Goal: Task Accomplishment & Management: Manage account settings

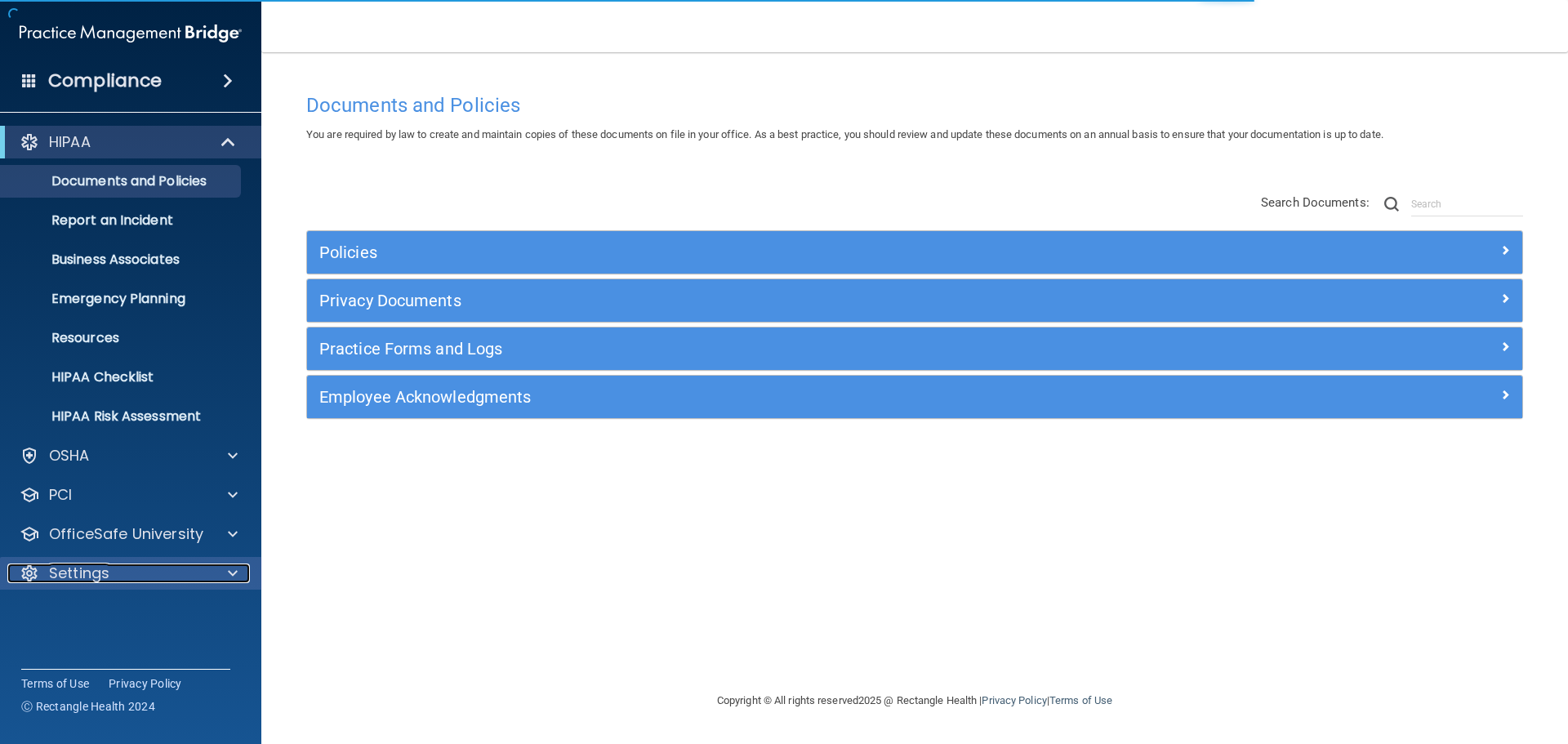
click at [227, 576] on span at bounding box center [232, 574] width 10 height 20
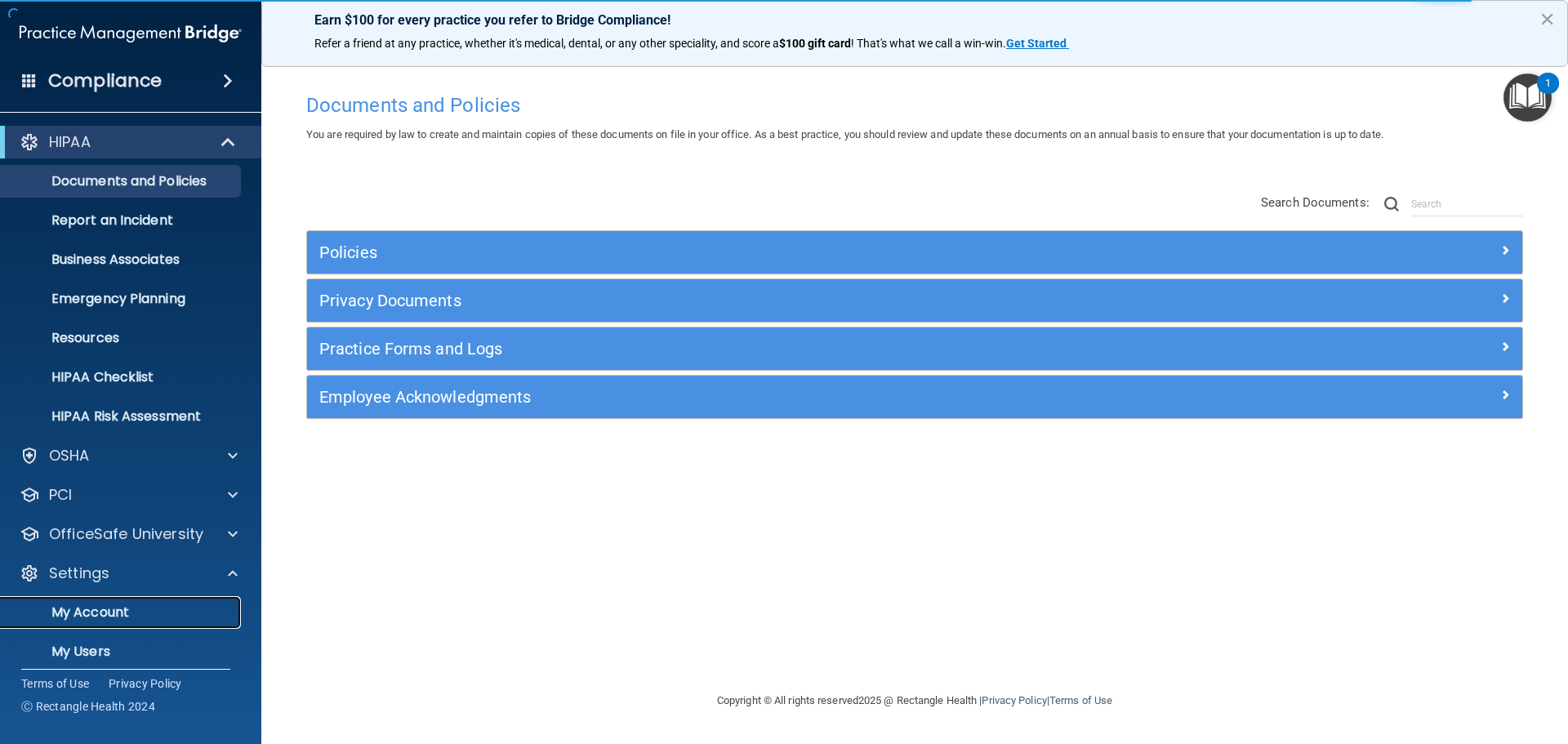
click at [101, 622] on link "My Account" at bounding box center [112, 612] width 257 height 32
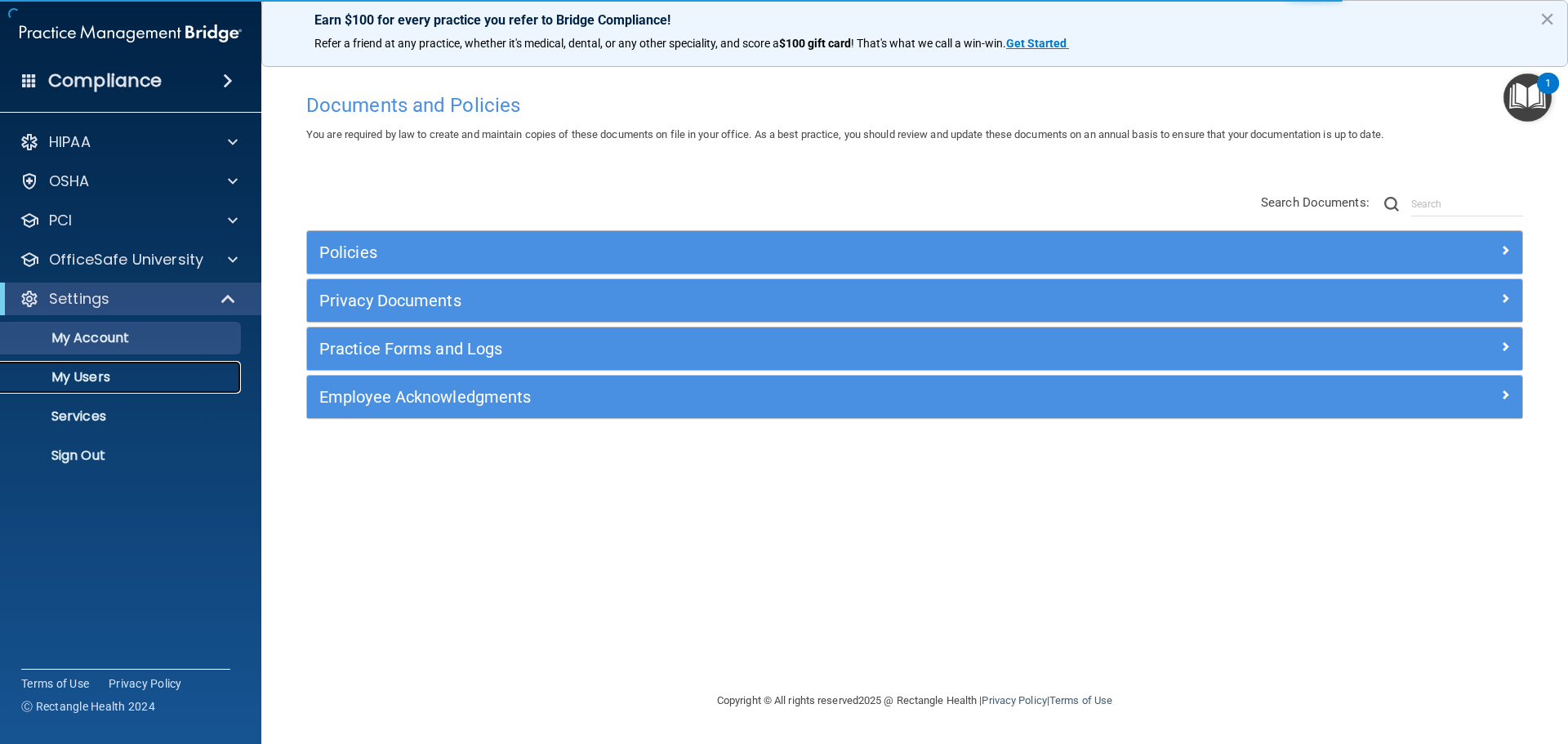
click at [73, 370] on p "My Users" at bounding box center [122, 378] width 223 height 17
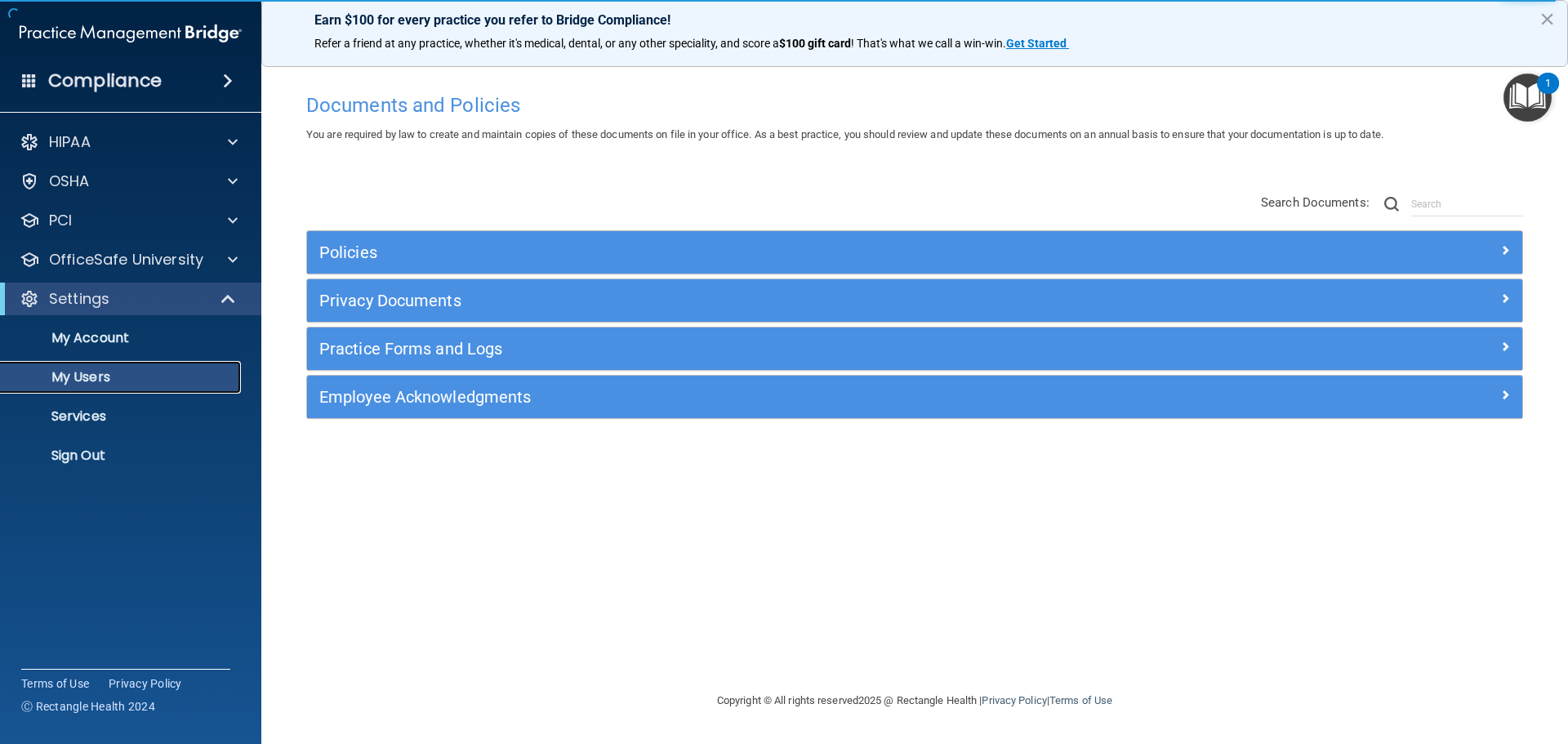
select select "20"
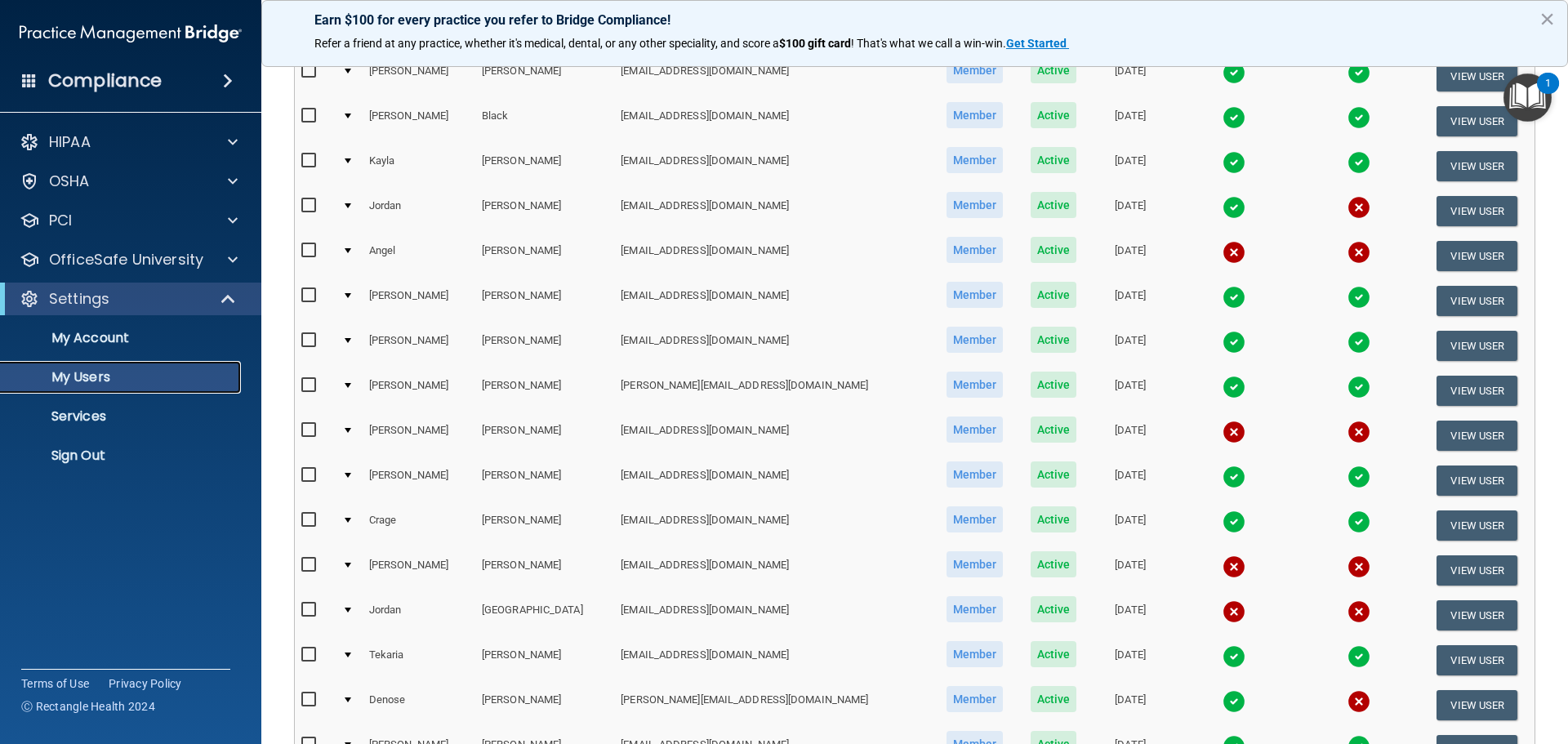
scroll to position [327, 0]
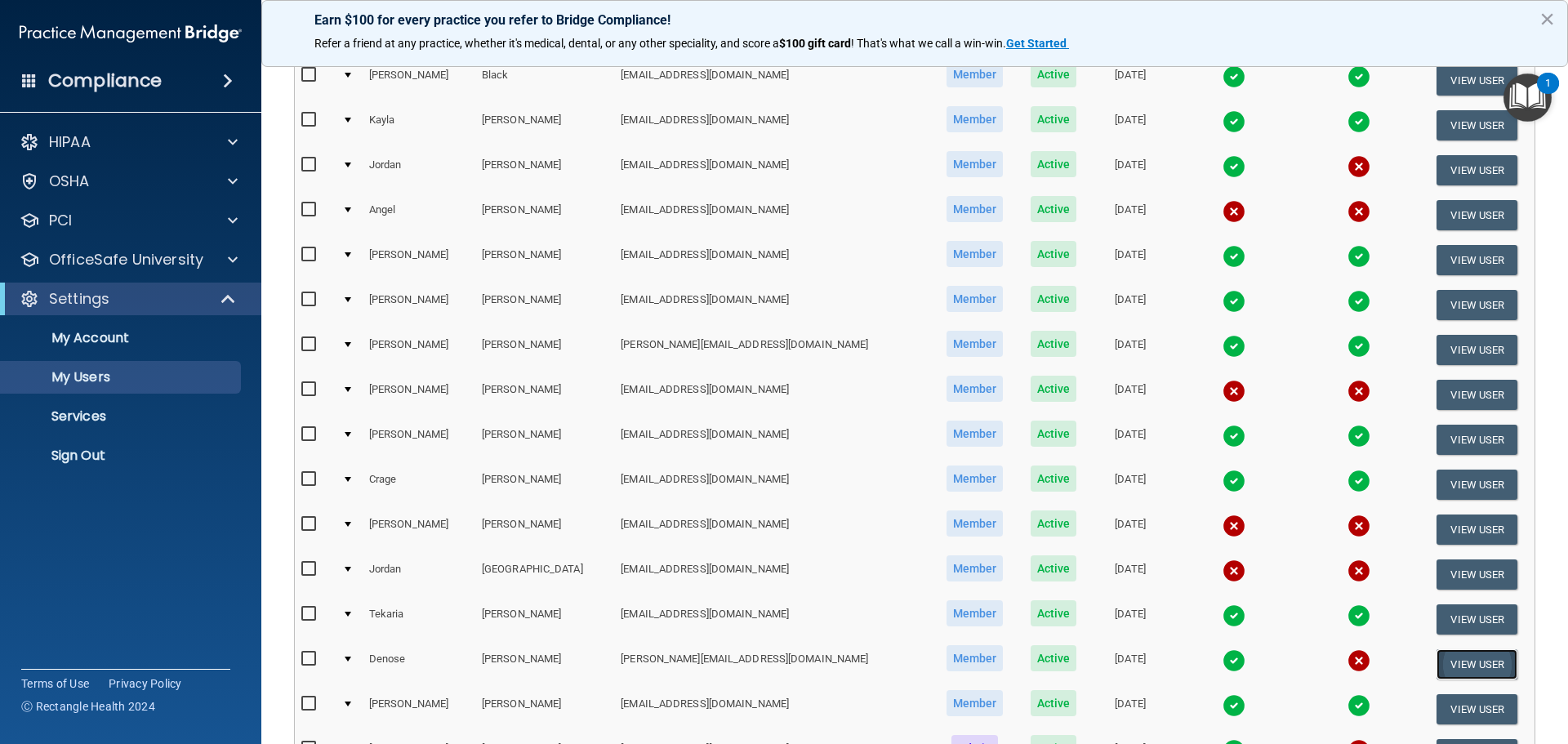
click at [1458, 669] on button "View User" at bounding box center [1477, 664] width 81 height 30
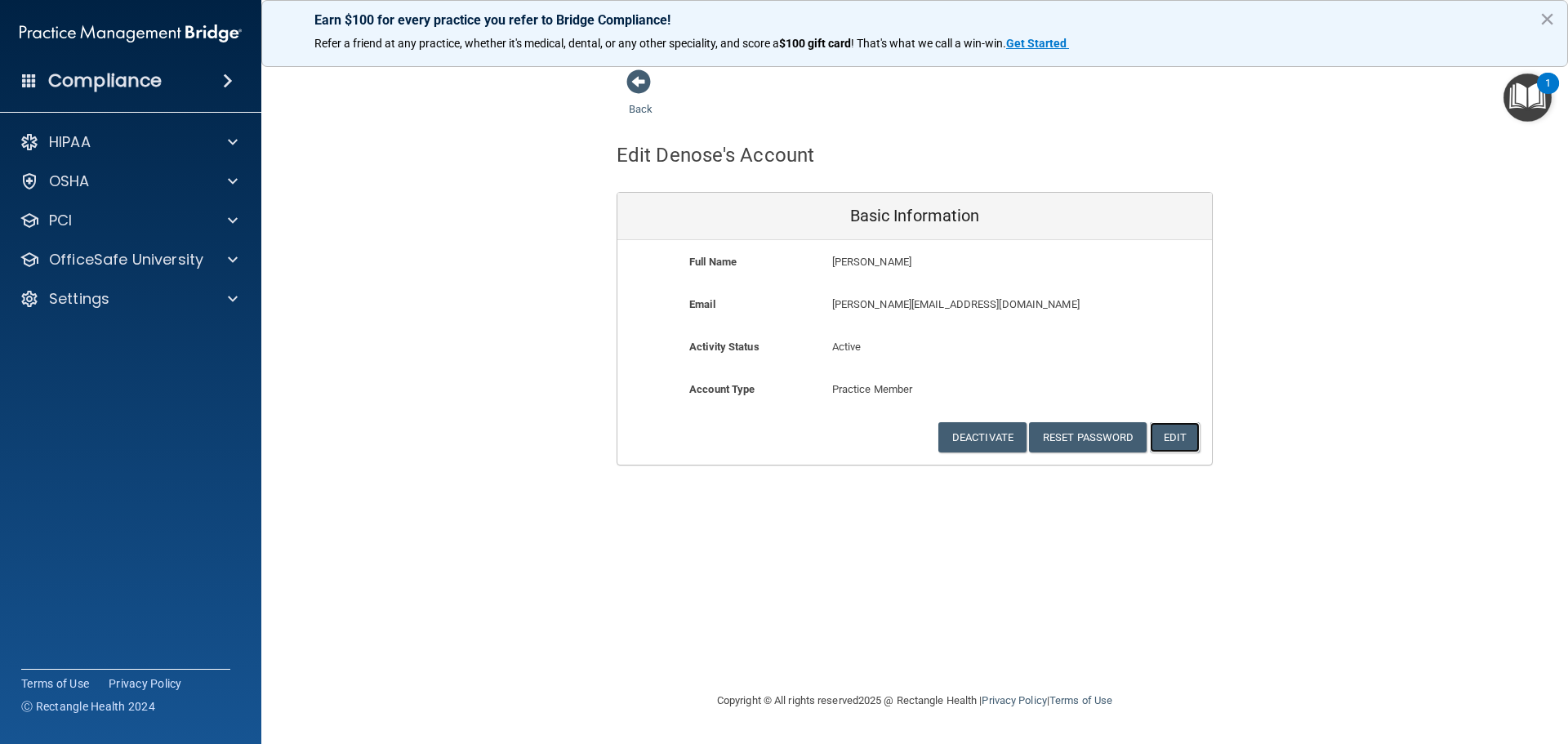
click at [1184, 431] on button "Edit" at bounding box center [1175, 438] width 50 height 30
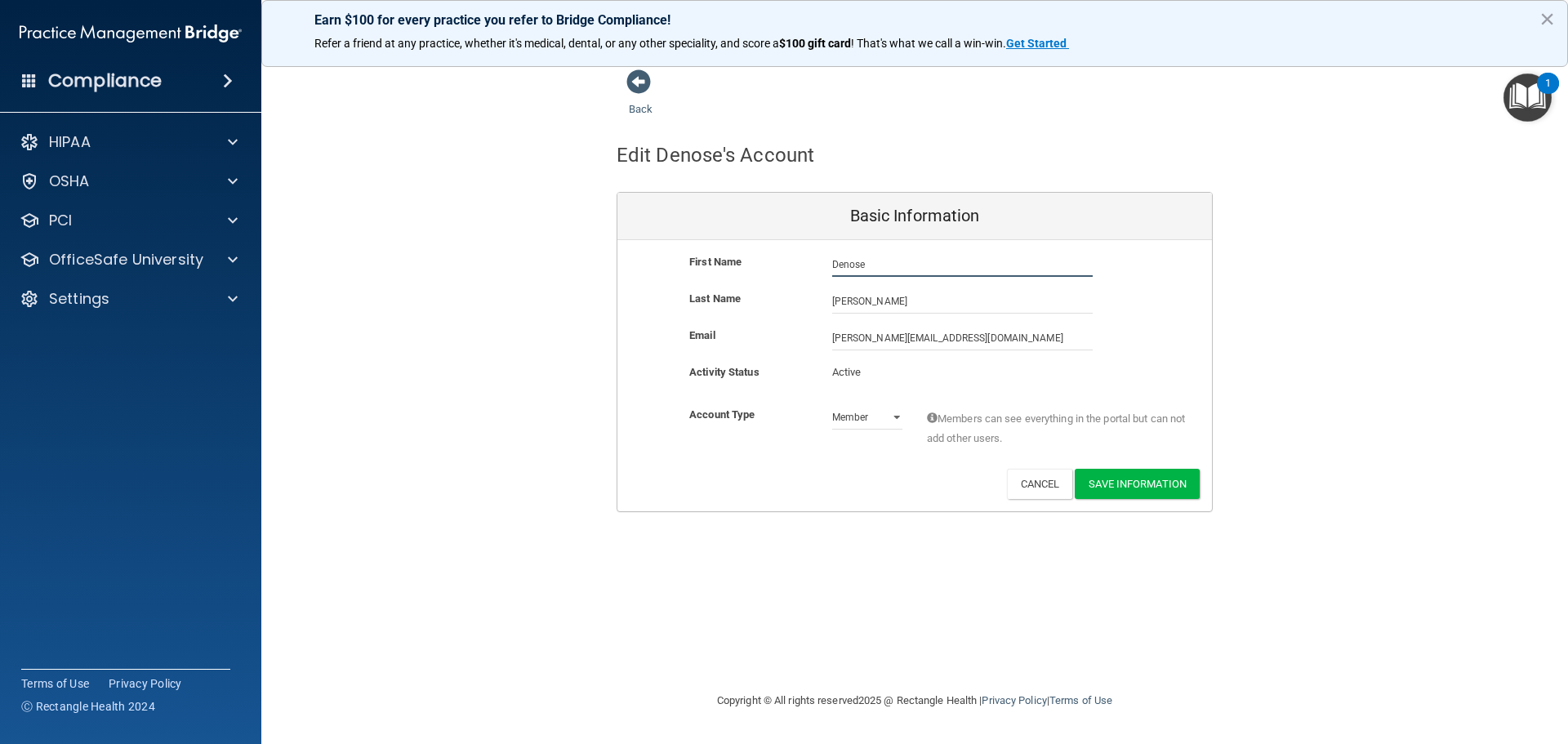
click at [852, 263] on input "Denose" at bounding box center [963, 265] width 261 height 25
type input "[PERSON_NAME]"
click at [1131, 481] on button "Save Information" at bounding box center [1137, 484] width 125 height 30
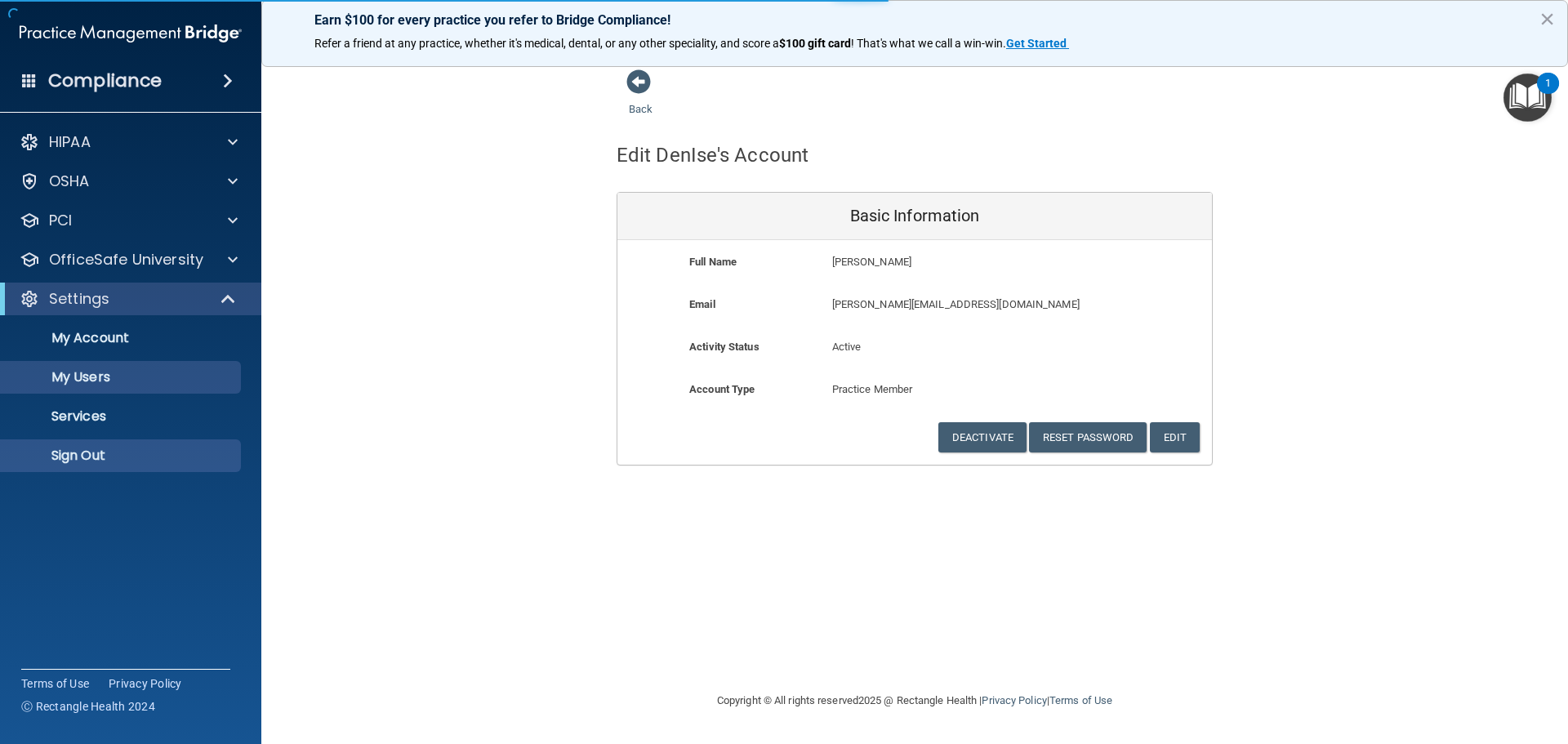
select select "20"
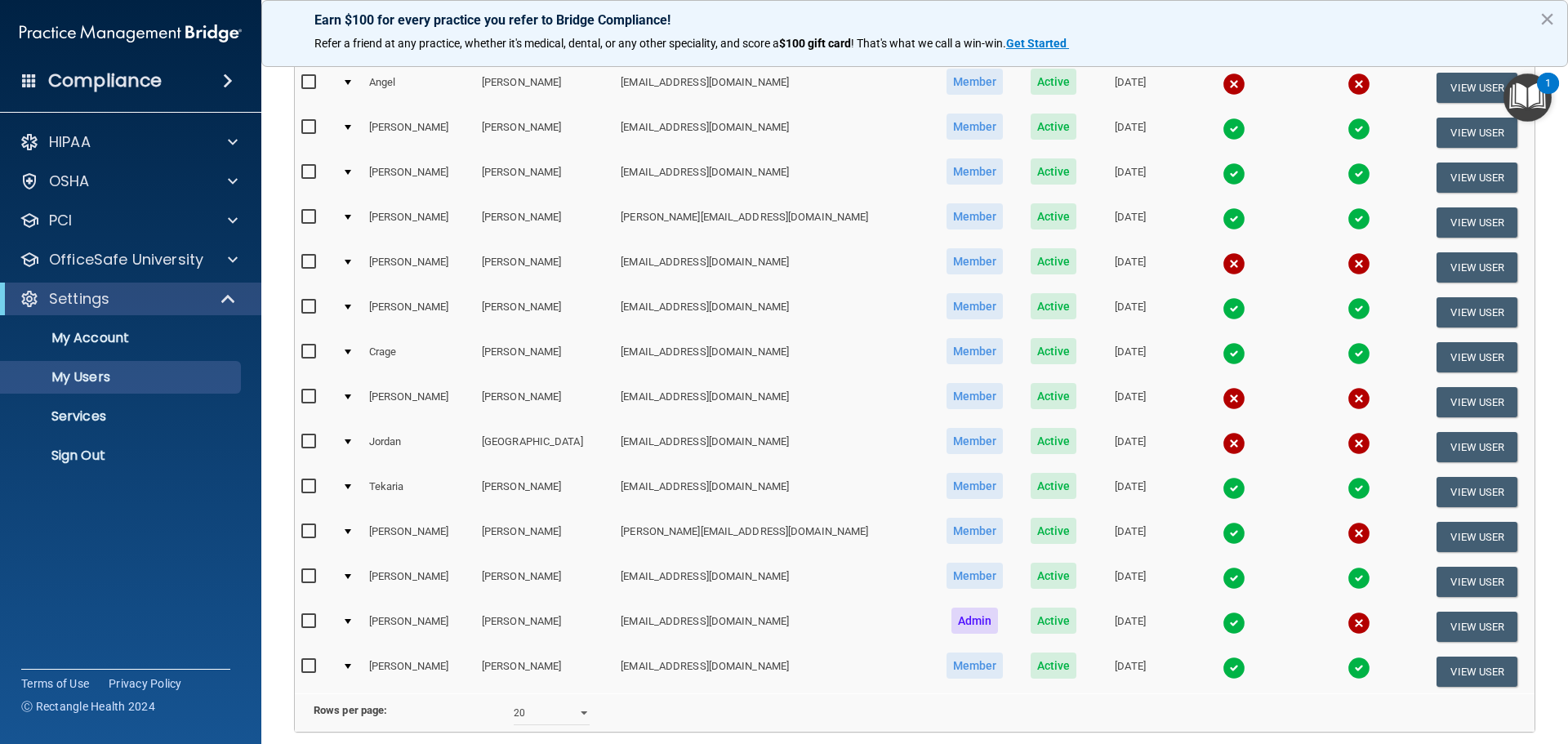
scroll to position [572, 0]
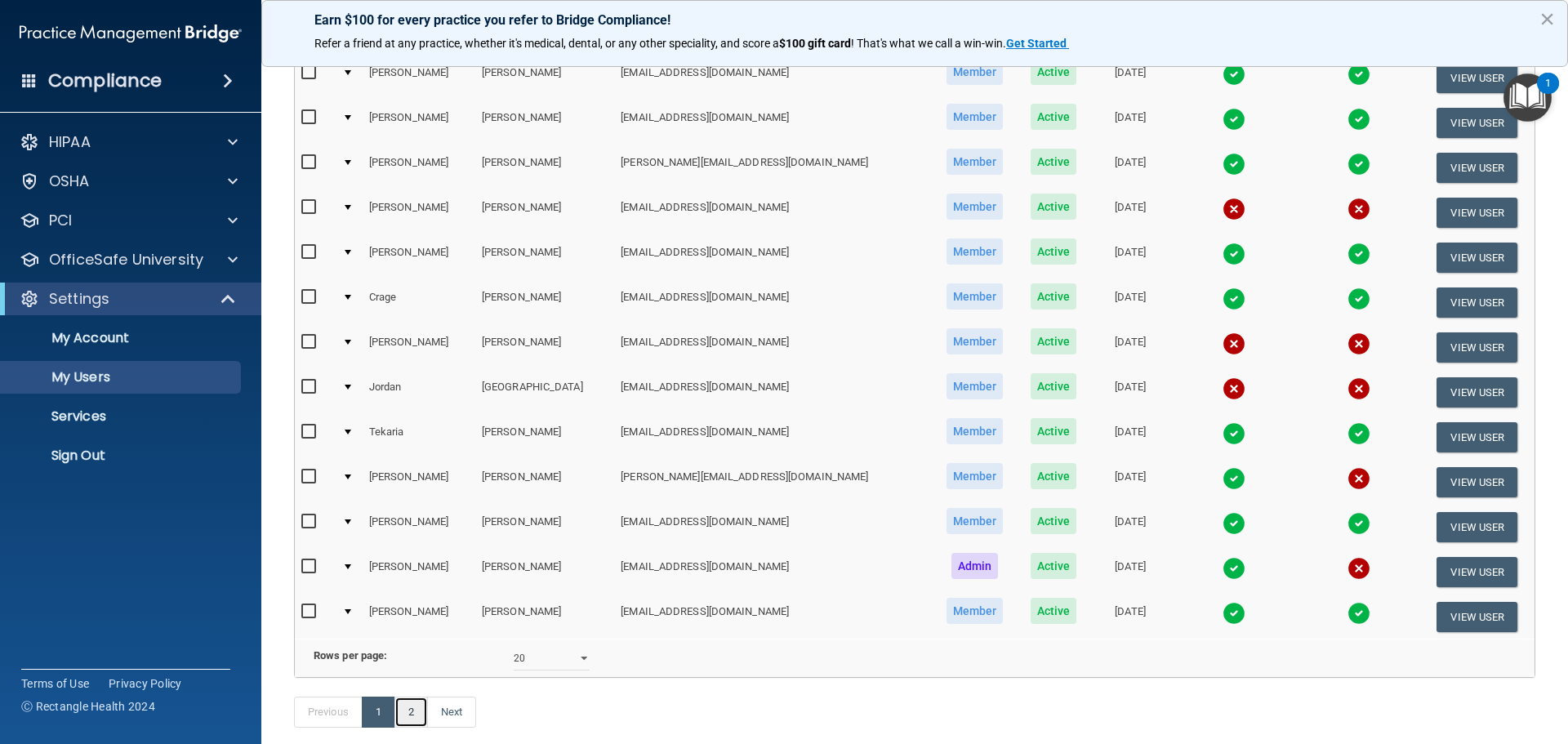
click at [415, 727] on link "2" at bounding box center [411, 712] width 33 height 31
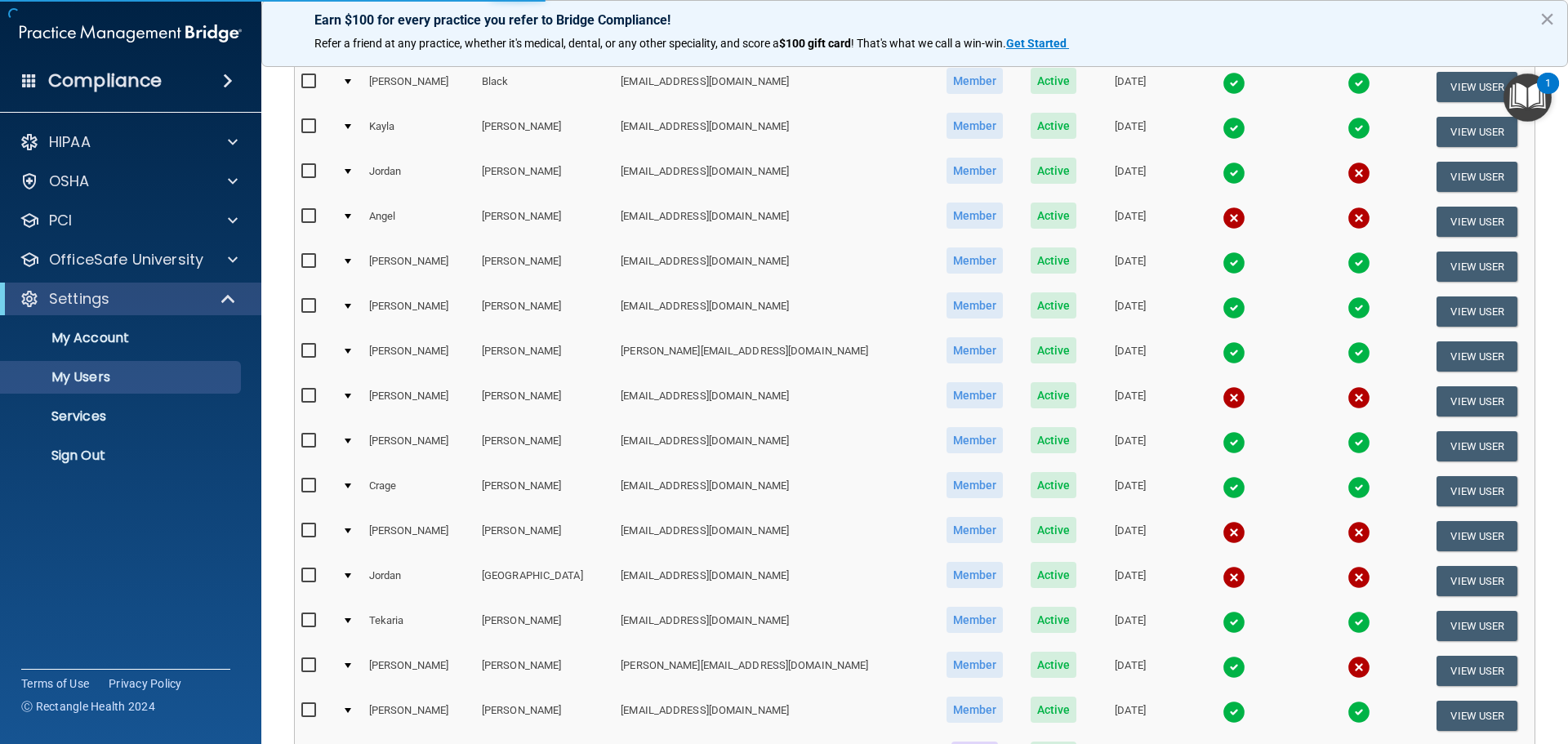
select select "20"
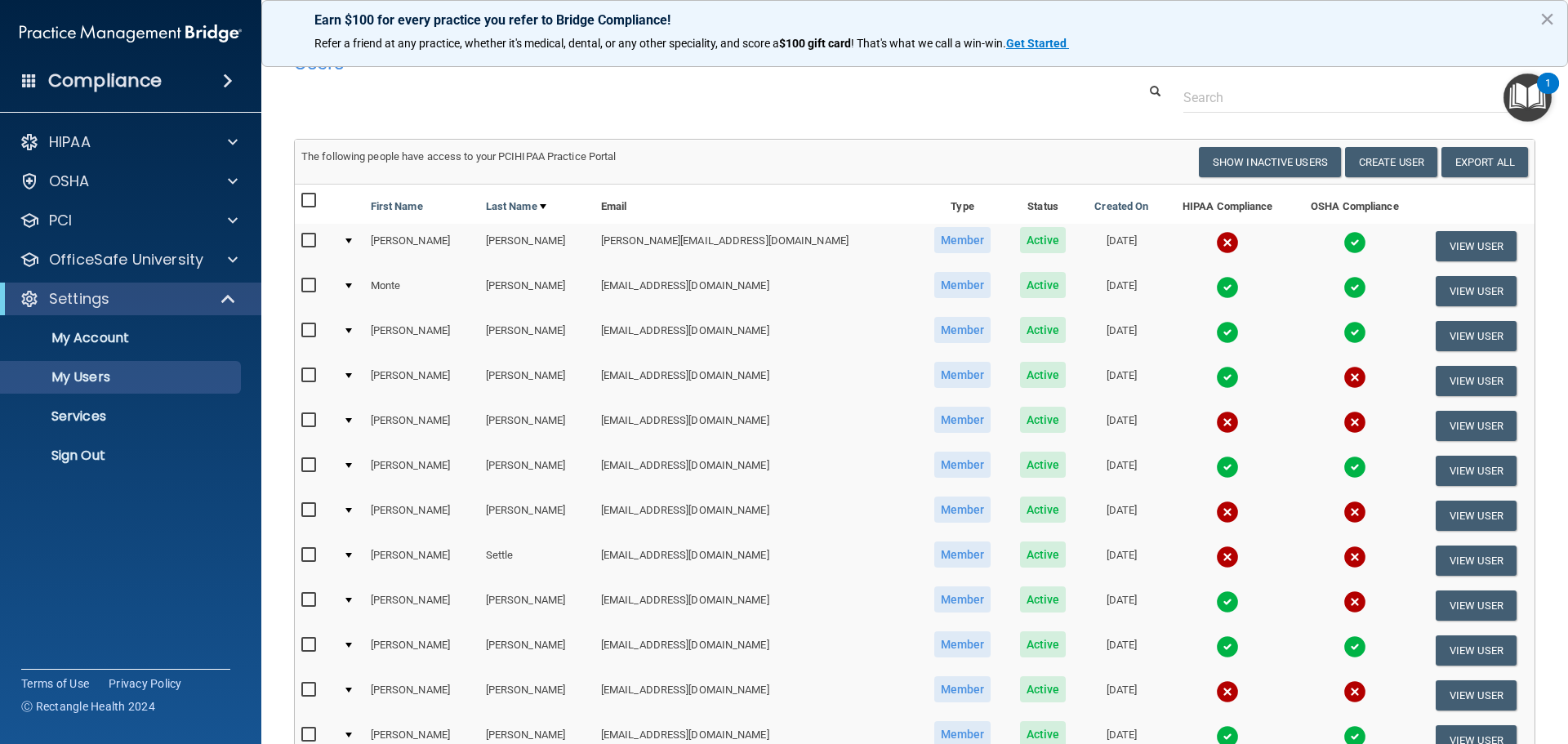
scroll to position [0, 0]
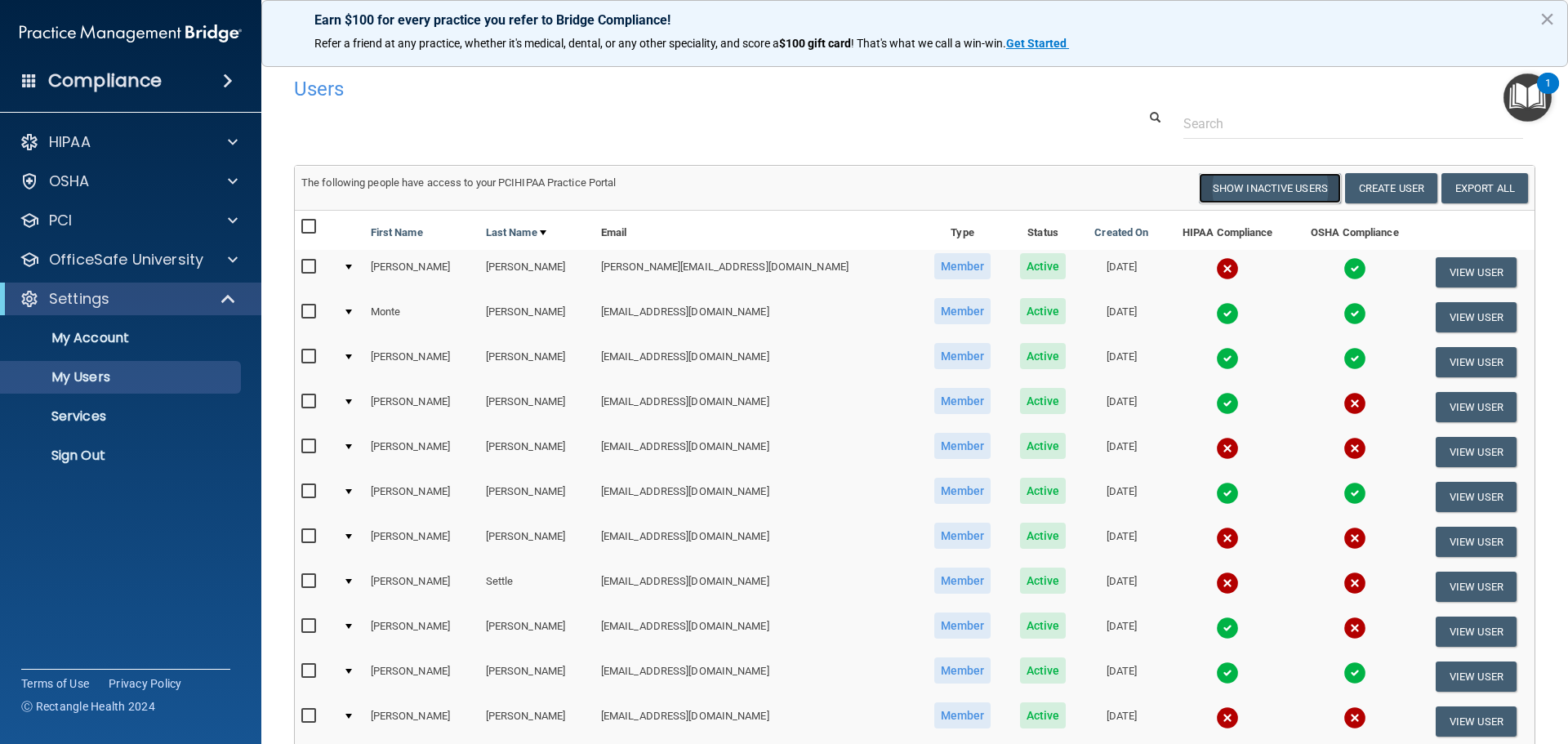
click at [1238, 183] on button "Show Inactive Users" at bounding box center [1269, 188] width 142 height 30
select select "20"
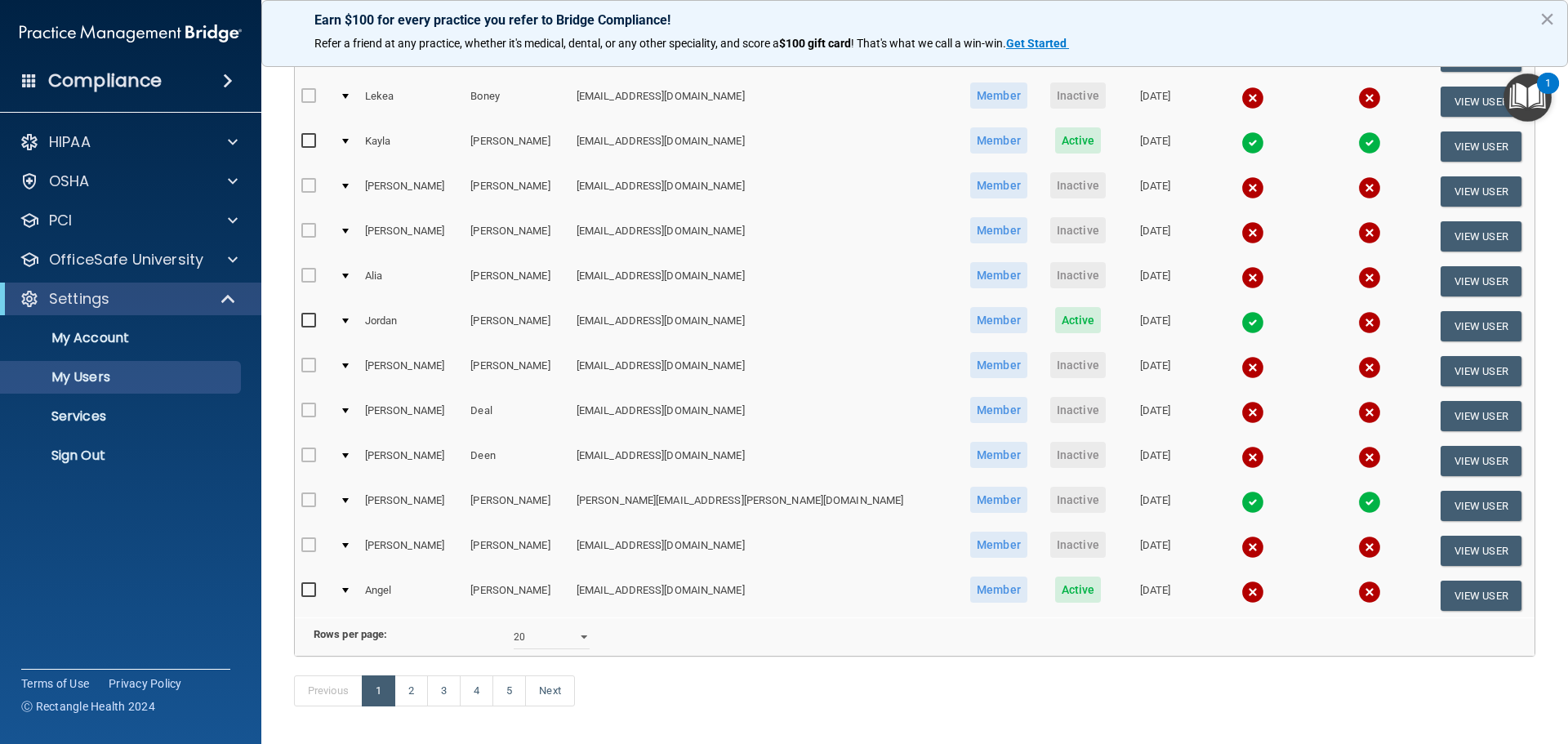
scroll to position [608, 0]
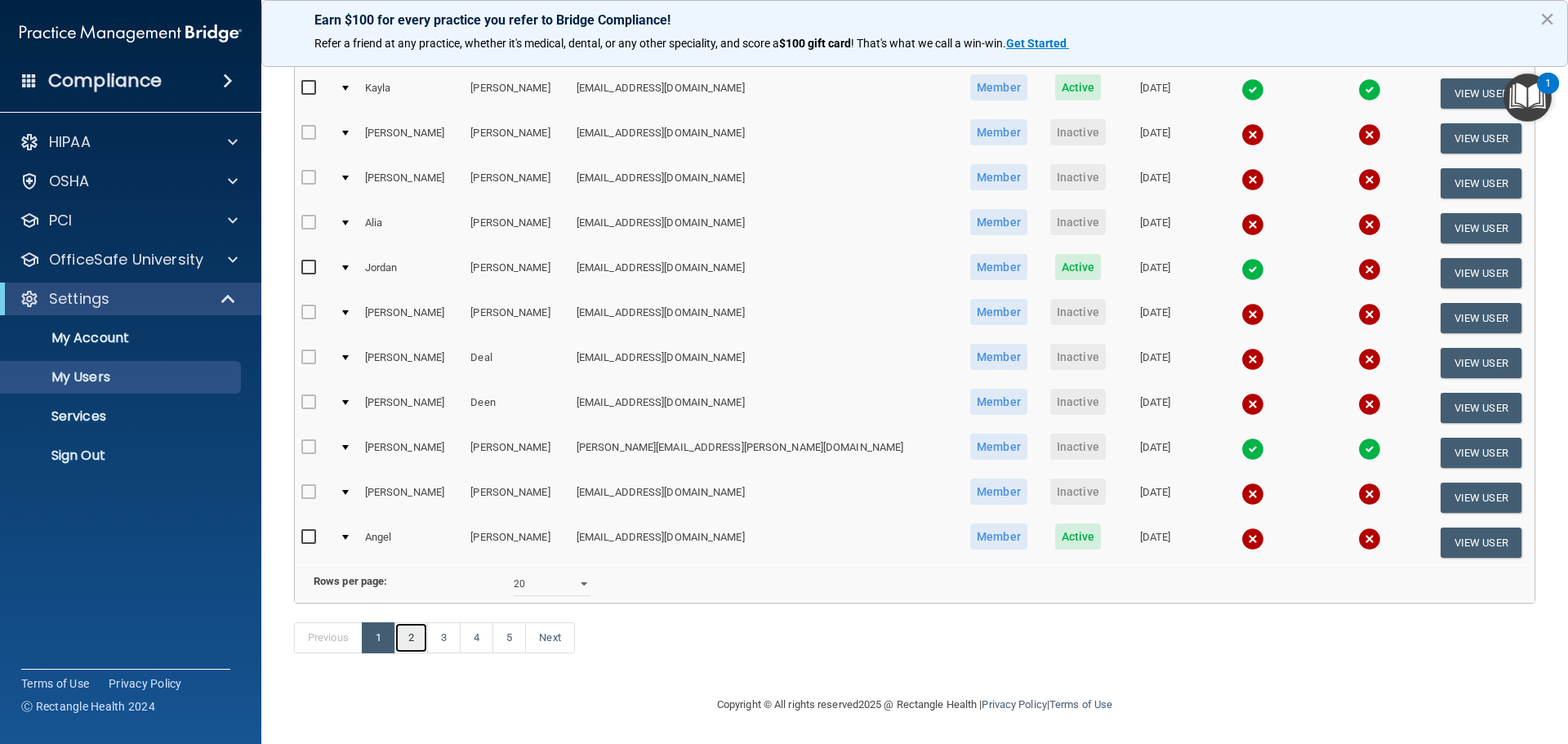
click at [413, 638] on link "2" at bounding box center [411, 638] width 33 height 31
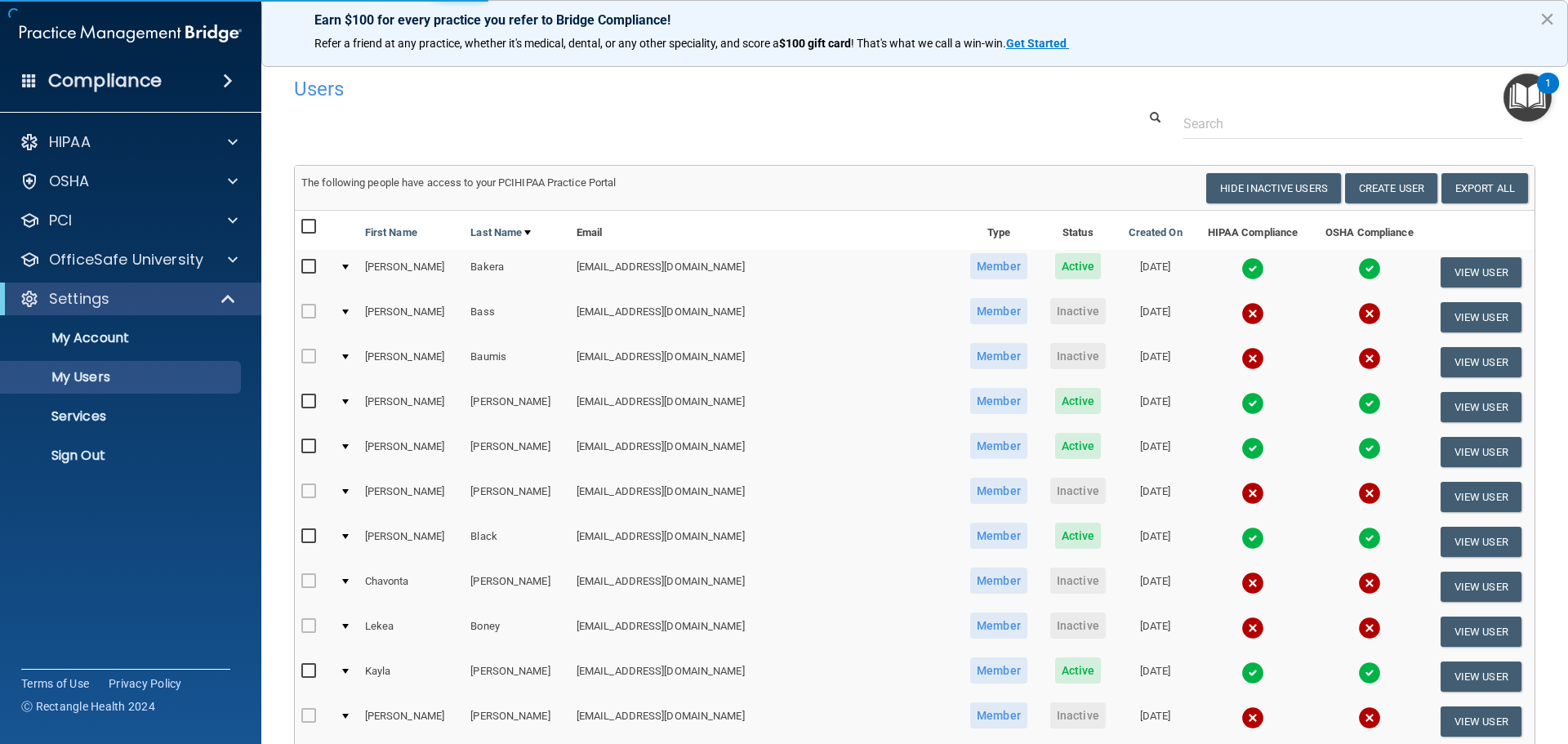
select select "20"
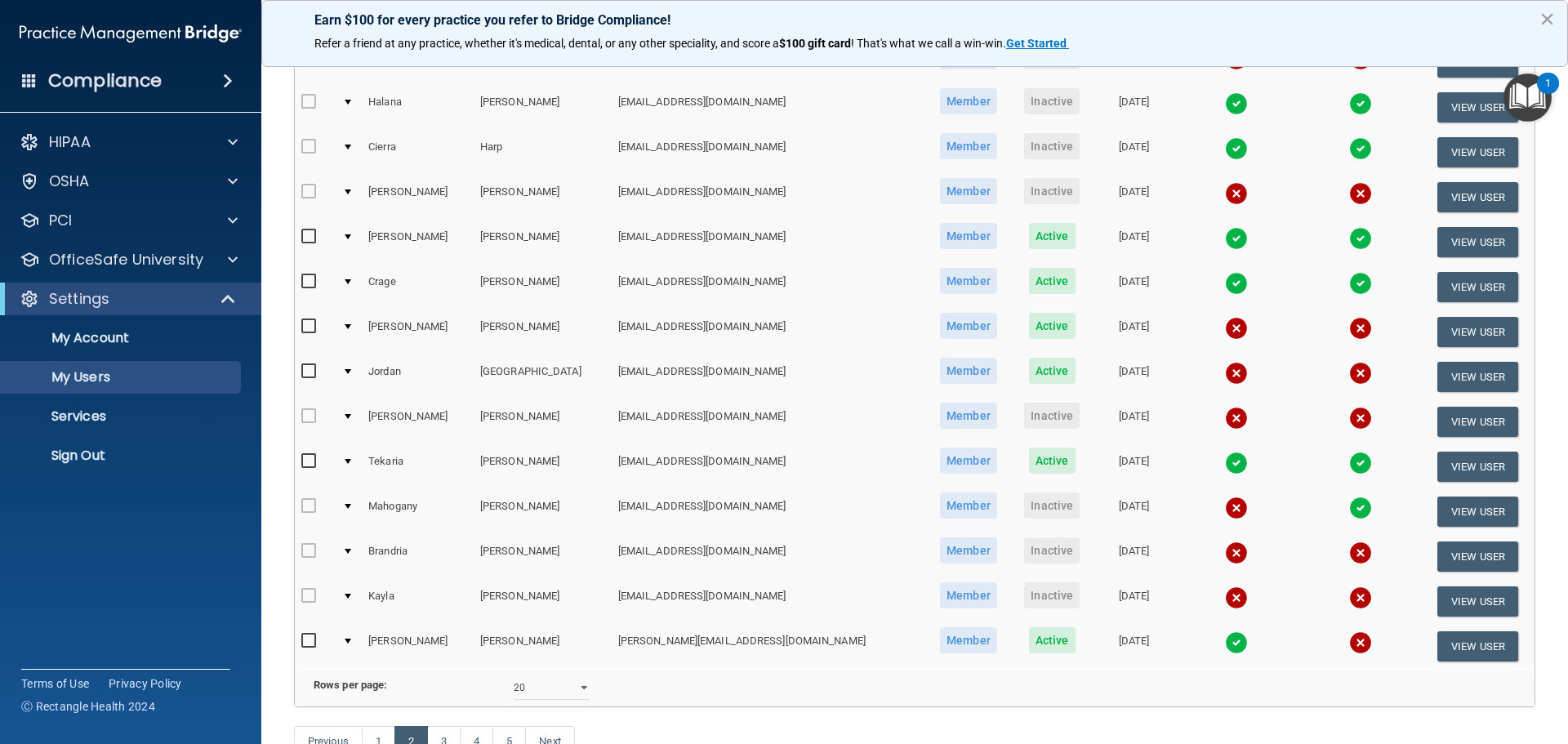
scroll to position [490, 0]
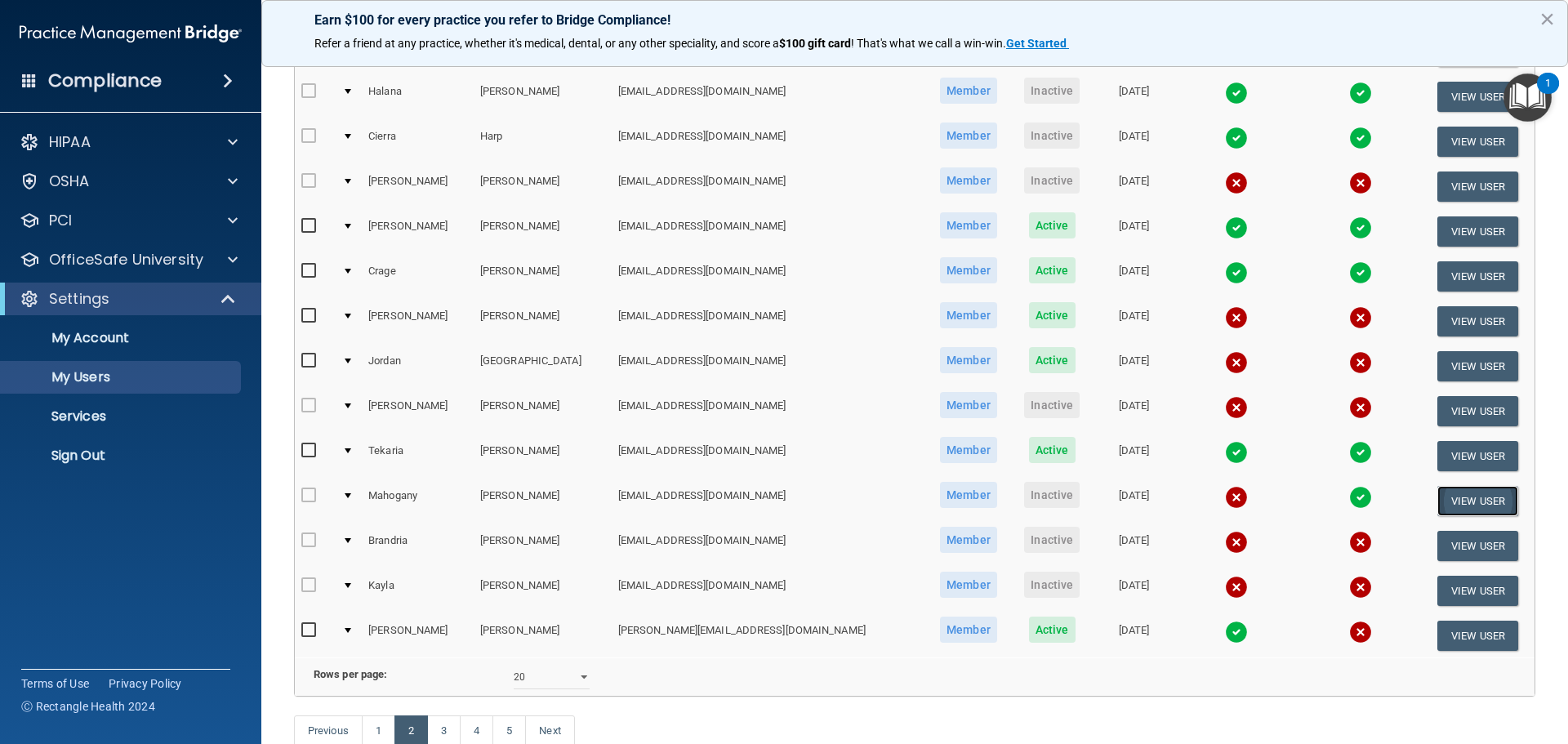
click at [1474, 497] on button "View User" at bounding box center [1478, 501] width 81 height 30
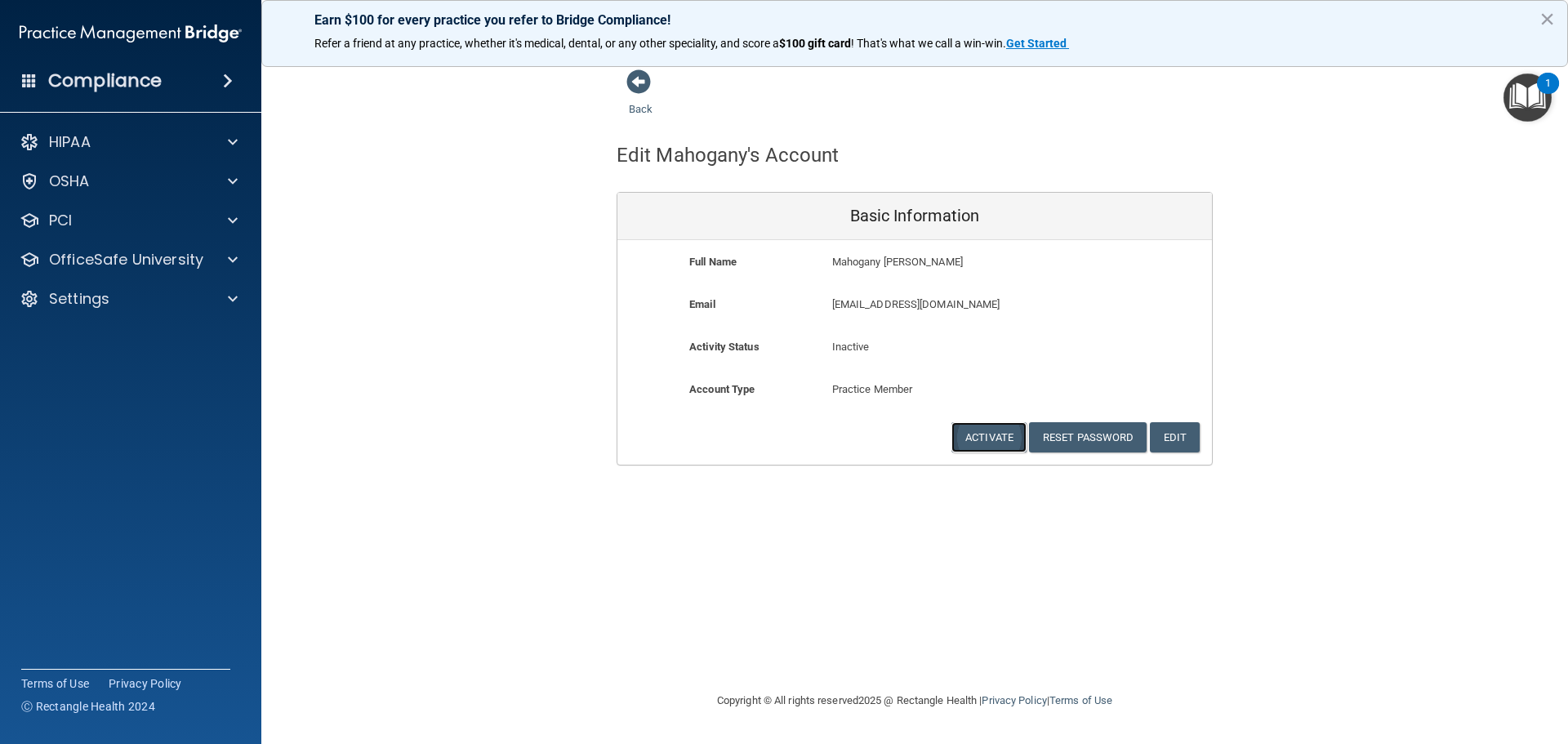
click at [993, 431] on button "Activate" at bounding box center [989, 438] width 76 height 30
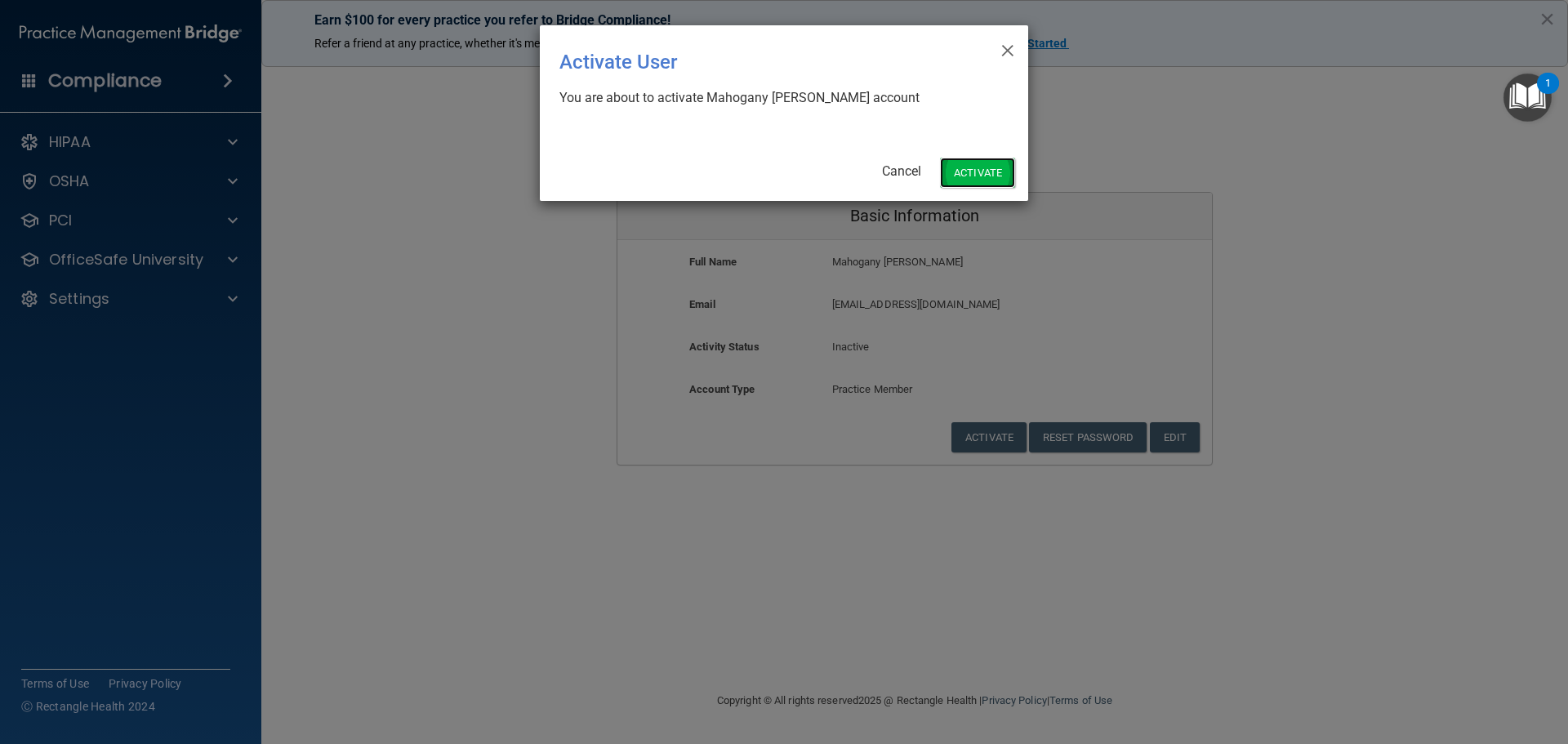
click at [986, 174] on button "Activate" at bounding box center [977, 173] width 76 height 30
